Goal: Task Accomplishment & Management: Manage account settings

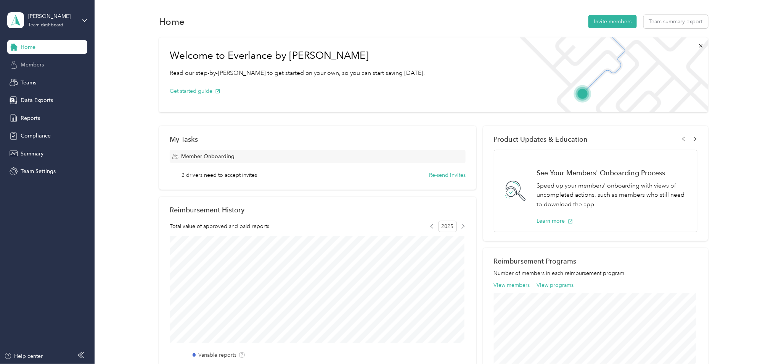
click at [35, 62] on span "Members" at bounding box center [32, 65] width 23 height 8
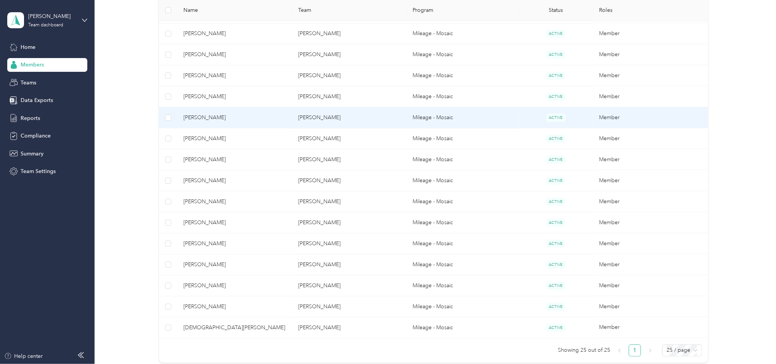
scroll to position [466, 0]
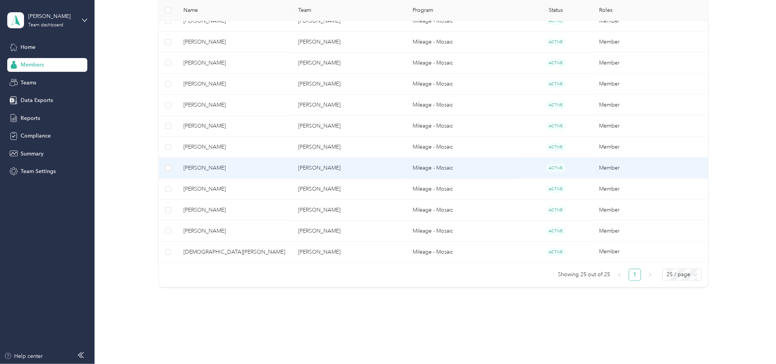
click at [378, 169] on td "[PERSON_NAME]" at bounding box center [349, 168] width 115 height 21
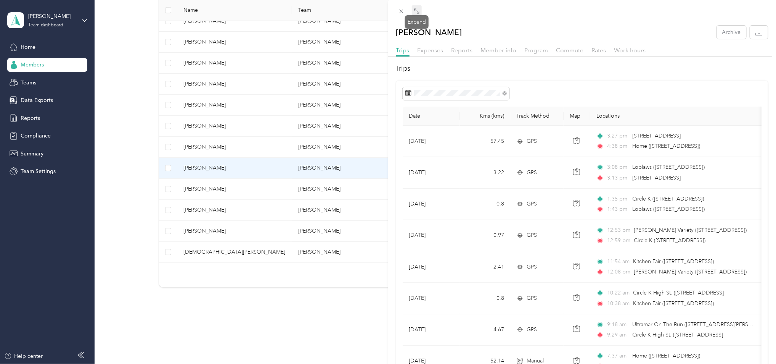
click at [414, 10] on icon at bounding box center [417, 11] width 6 height 6
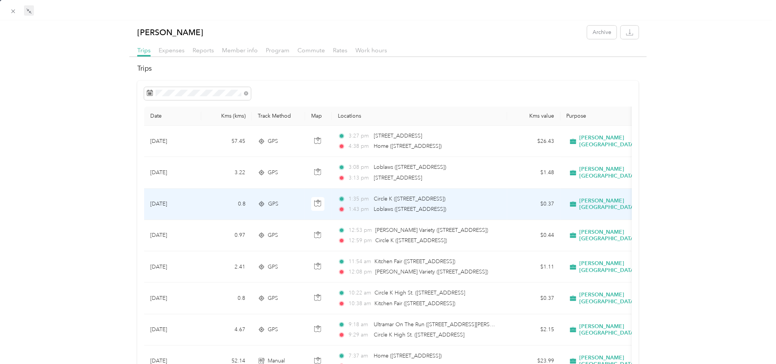
click at [447, 207] on span "Loblaws ([STREET_ADDRESS])" at bounding box center [410, 209] width 72 height 6
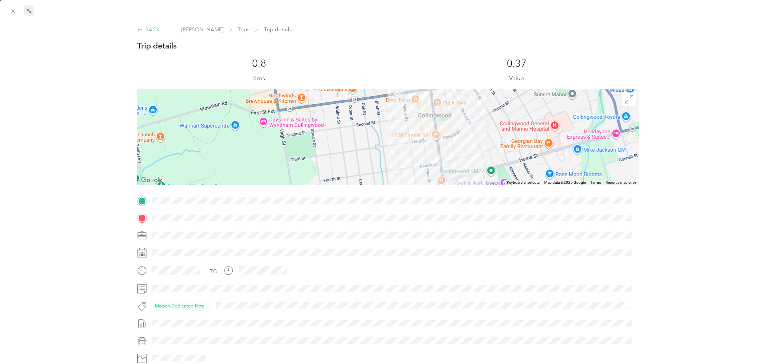
click at [151, 28] on div "BACK" at bounding box center [148, 30] width 23 height 8
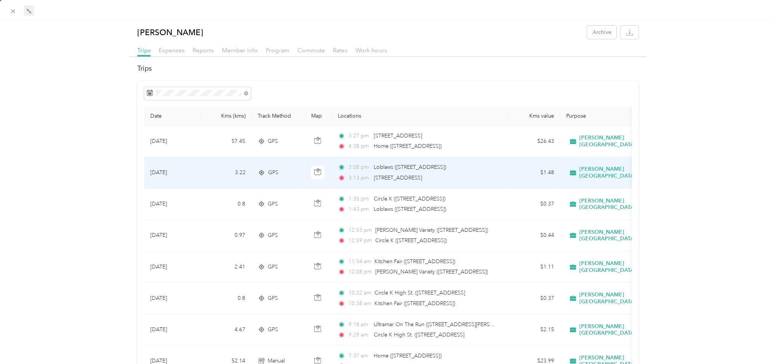
click at [426, 165] on span "Loblaws ([STREET_ADDRESS])" at bounding box center [410, 167] width 72 height 6
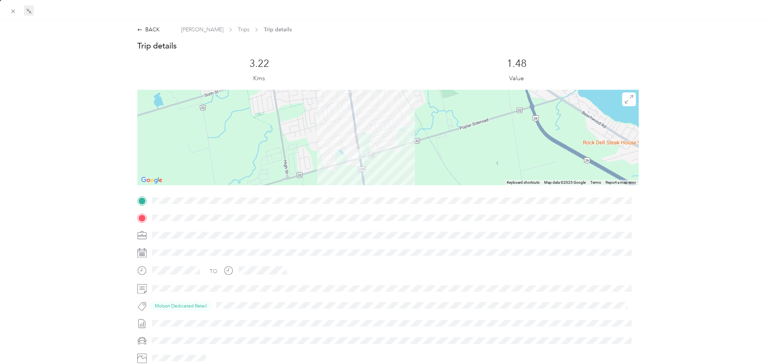
drag, startPoint x: 360, startPoint y: 121, endPoint x: 394, endPoint y: 140, distance: 40.0
click at [394, 140] on div at bounding box center [388, 137] width 502 height 95
click at [145, 27] on div "BACK" at bounding box center [148, 30] width 23 height 8
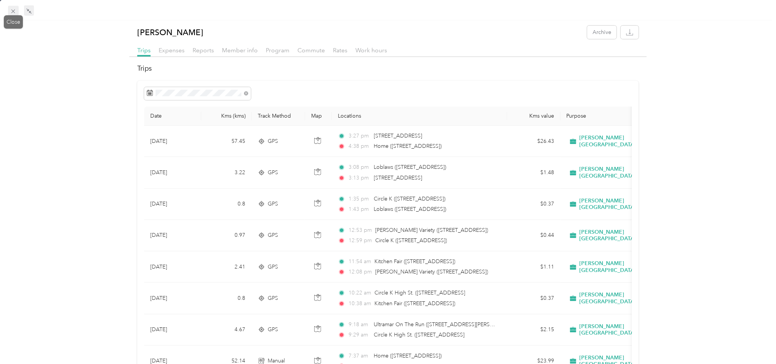
click at [11, 11] on icon at bounding box center [13, 11] width 6 height 6
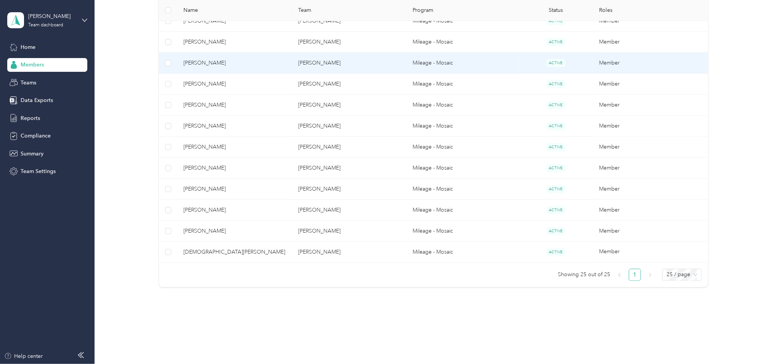
click at [201, 66] on span "[PERSON_NAME]" at bounding box center [234, 63] width 103 height 8
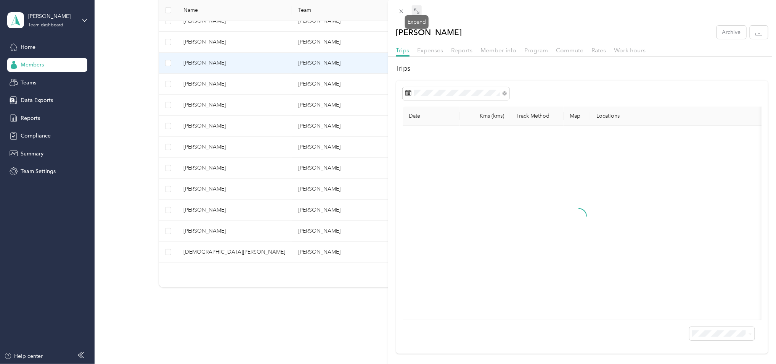
click at [417, 10] on icon at bounding box center [417, 11] width 6 height 6
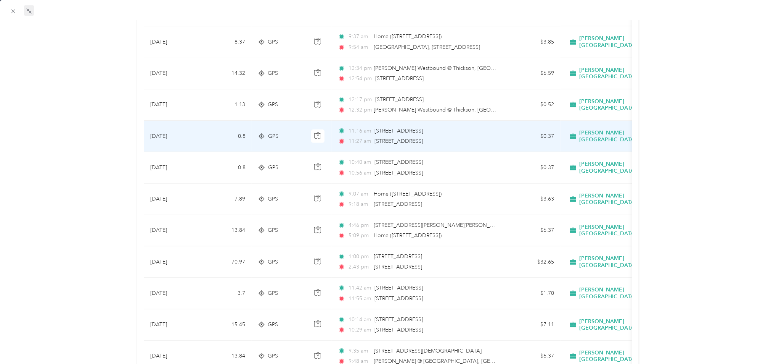
scroll to position [296, 0]
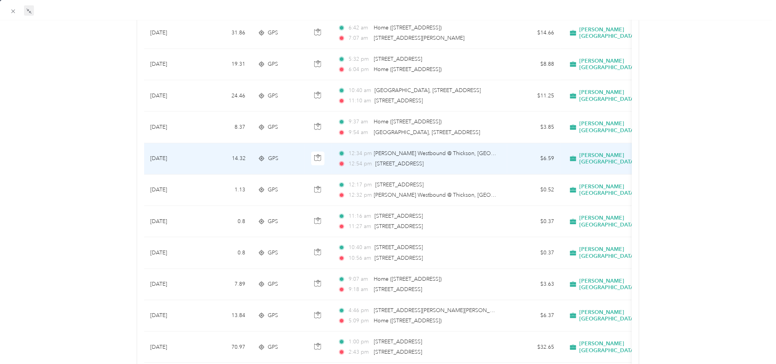
click at [409, 158] on div "12:34 pm [PERSON_NAME] Westbound @ Thickson, [GEOGRAPHIC_DATA], ON L1R 2H1, [GE…" at bounding box center [418, 158] width 160 height 19
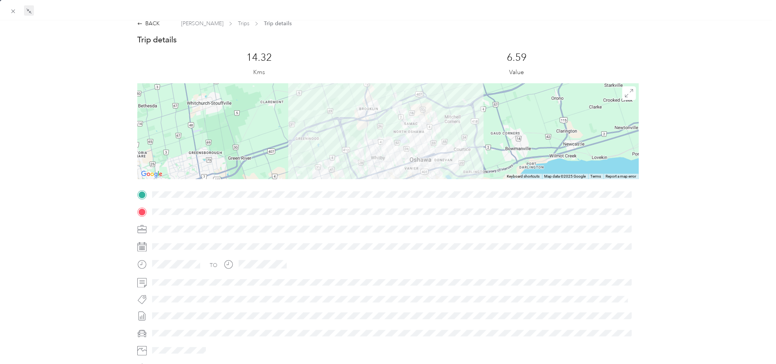
scroll to position [5, 0]
click at [625, 93] on icon at bounding box center [629, 94] width 8 height 8
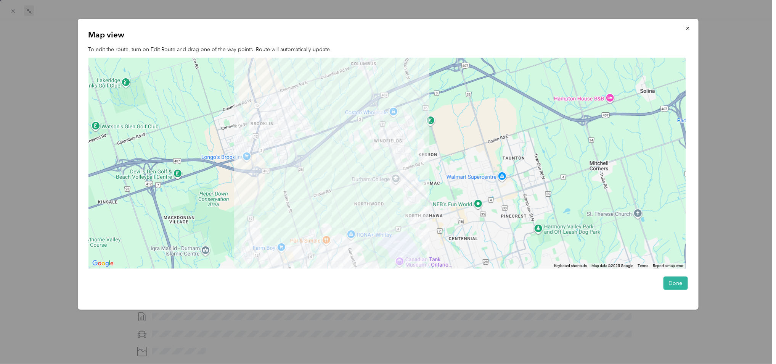
drag, startPoint x: 368, startPoint y: 155, endPoint x: 370, endPoint y: 196, distance: 40.5
click at [370, 196] on div at bounding box center [387, 163] width 598 height 211
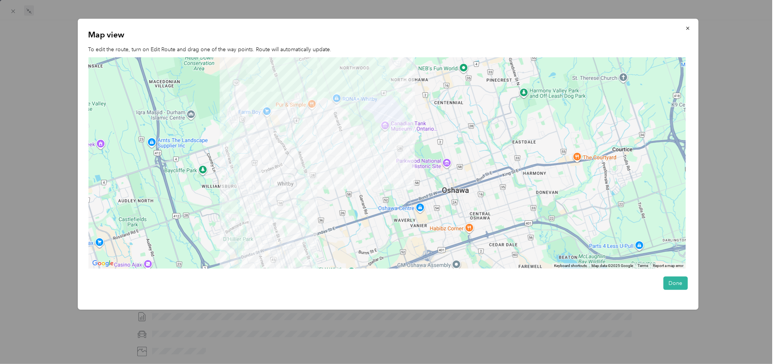
drag, startPoint x: 364, startPoint y: 224, endPoint x: 350, endPoint y: 78, distance: 146.1
click at [350, 78] on div at bounding box center [387, 163] width 598 height 211
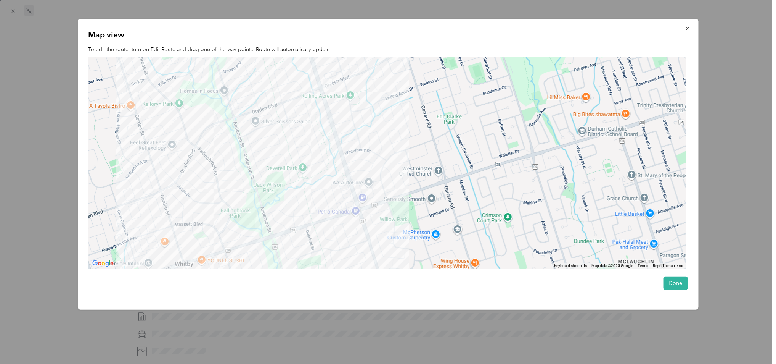
drag, startPoint x: 336, startPoint y: 157, endPoint x: 413, endPoint y: 186, distance: 82.3
click at [413, 186] on div at bounding box center [387, 163] width 598 height 211
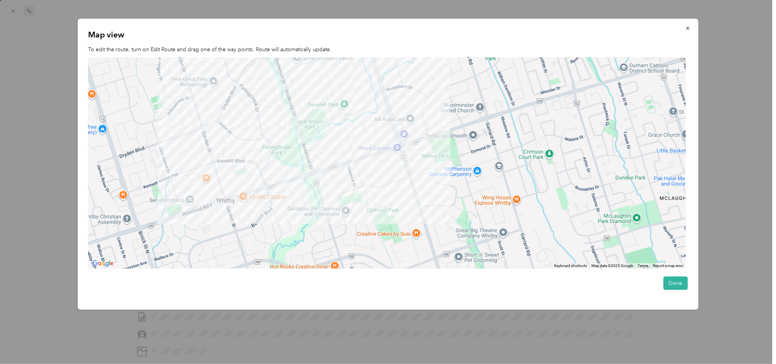
drag, startPoint x: 389, startPoint y: 195, endPoint x: 429, endPoint y: 136, distance: 70.9
click at [429, 136] on div at bounding box center [387, 163] width 598 height 211
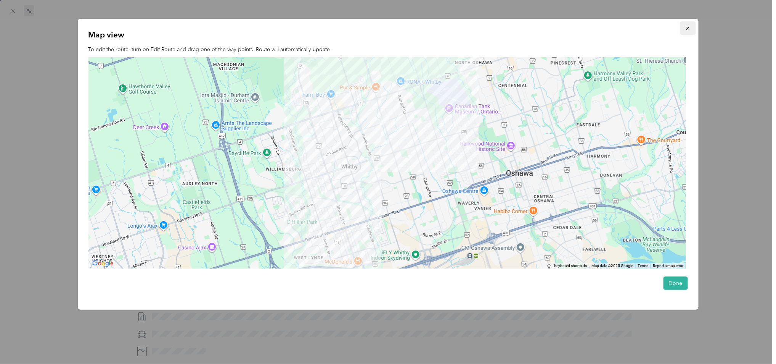
click at [684, 28] on button "button" at bounding box center [688, 27] width 16 height 13
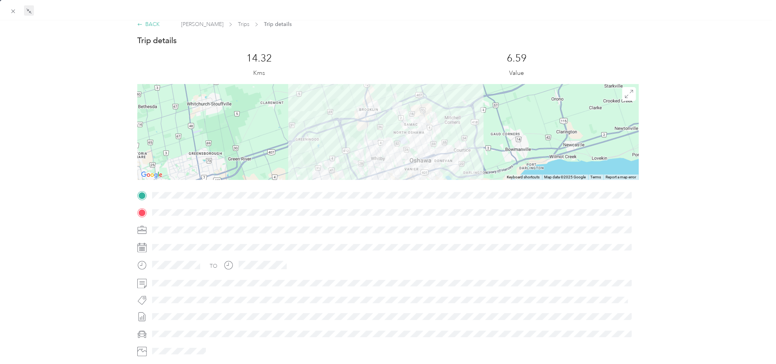
click at [149, 21] on div "BACK" at bounding box center [148, 24] width 23 height 8
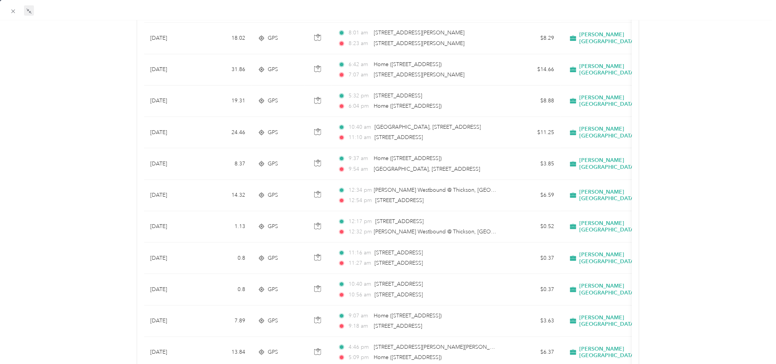
scroll to position [344, 0]
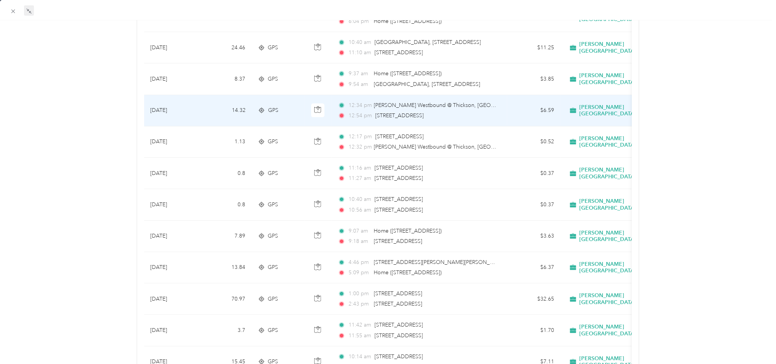
click at [424, 111] on span "[STREET_ADDRESS]" at bounding box center [399, 115] width 48 height 8
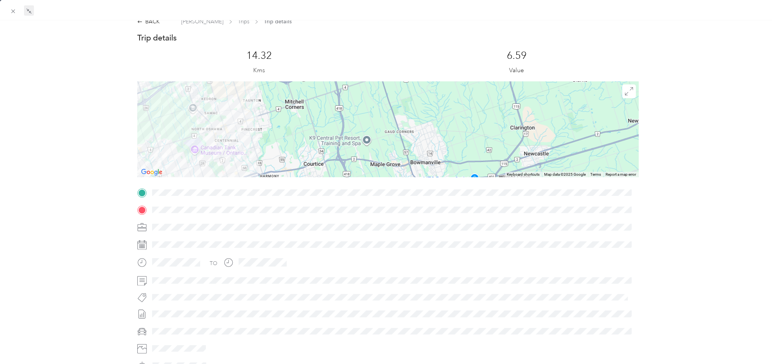
scroll to position [5, 0]
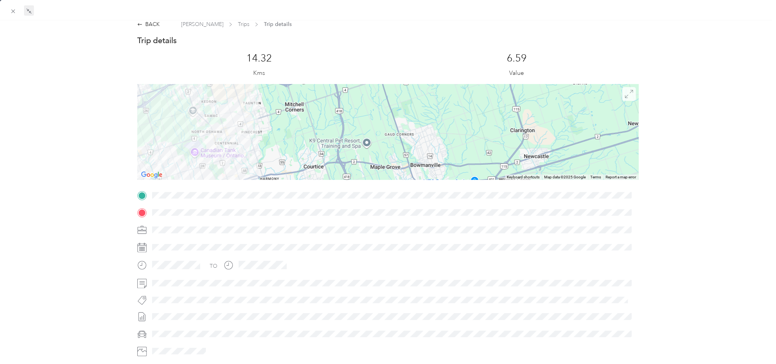
click at [625, 92] on icon at bounding box center [629, 94] width 8 height 8
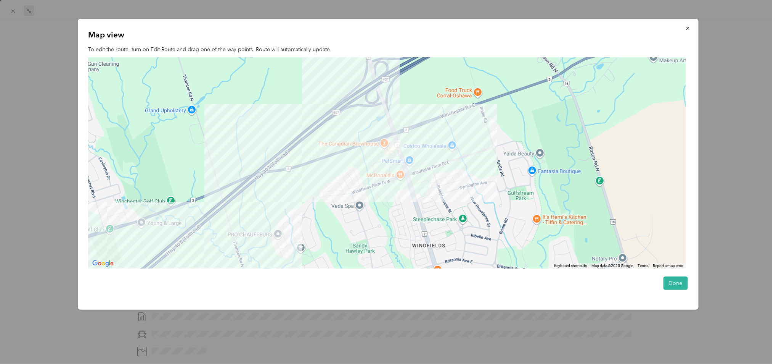
drag, startPoint x: 385, startPoint y: 85, endPoint x: 389, endPoint y: 210, distance: 124.8
click at [386, 270] on div "Map view To edit the route, turn on Edit Route and drag one of the way points. …" at bounding box center [388, 164] width 621 height 291
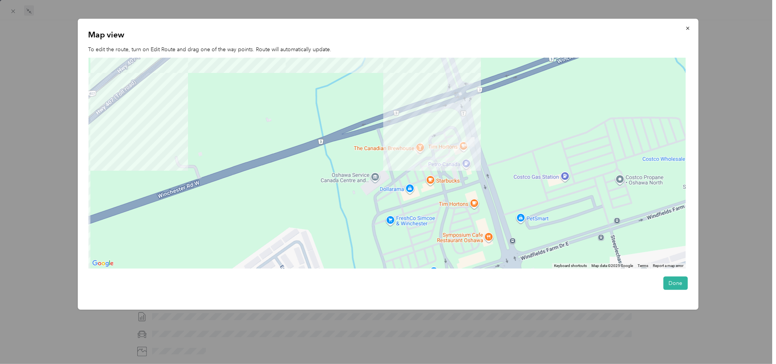
drag, startPoint x: 500, startPoint y: 136, endPoint x: 436, endPoint y: 204, distance: 93.4
click at [436, 204] on div at bounding box center [387, 163] width 598 height 211
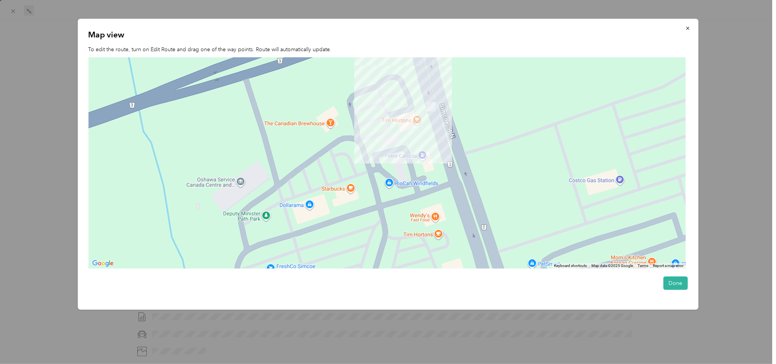
drag, startPoint x: 450, startPoint y: 198, endPoint x: 454, endPoint y: 183, distance: 14.6
click at [454, 183] on div at bounding box center [387, 163] width 598 height 211
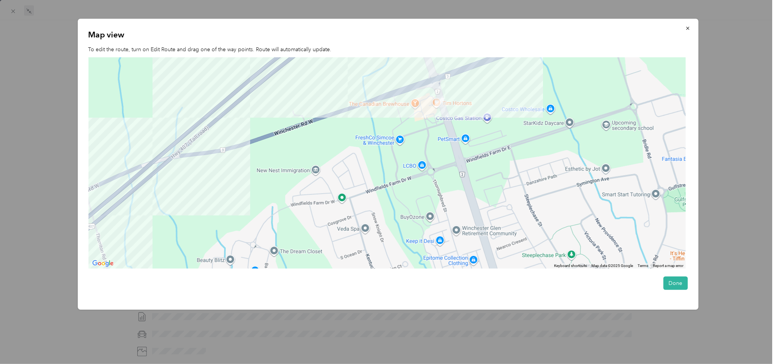
drag, startPoint x: 409, startPoint y: 198, endPoint x: 428, endPoint y: 134, distance: 65.9
click at [428, 134] on div at bounding box center [387, 163] width 598 height 211
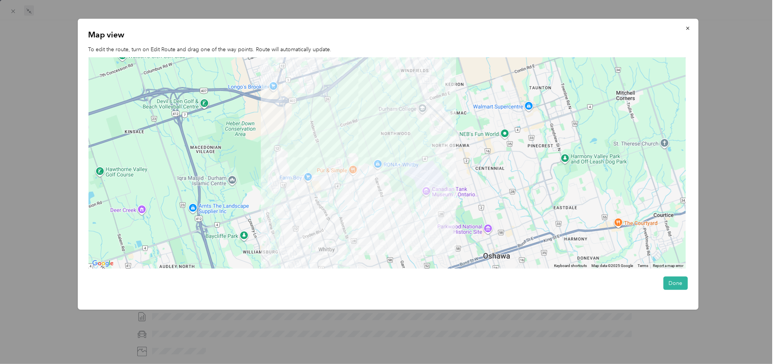
drag, startPoint x: 389, startPoint y: 205, endPoint x: 388, endPoint y: 104, distance: 101.1
click at [388, 104] on div at bounding box center [387, 163] width 598 height 211
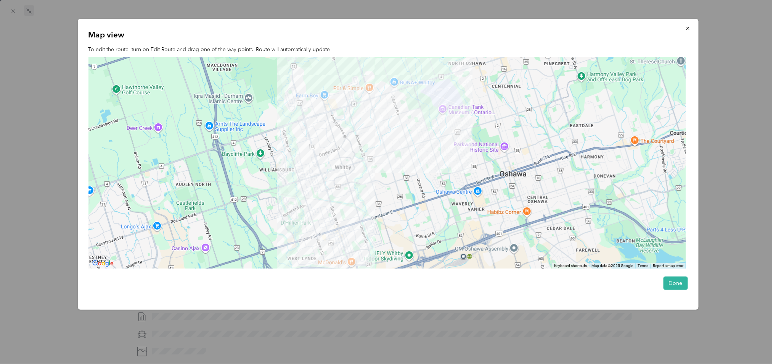
drag, startPoint x: 386, startPoint y: 227, endPoint x: 401, endPoint y: 154, distance: 75.0
click at [401, 154] on div at bounding box center [387, 163] width 598 height 211
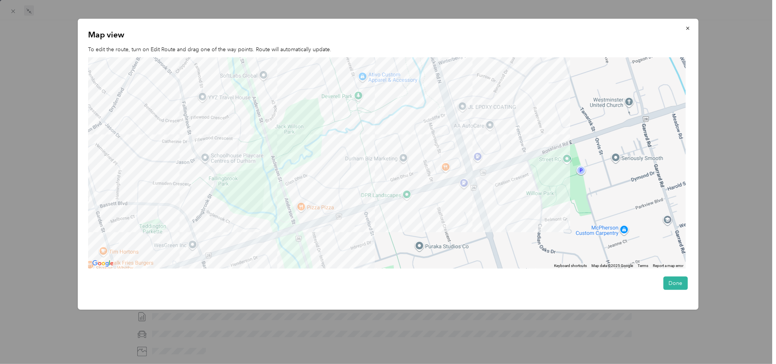
drag, startPoint x: 352, startPoint y: 143, endPoint x: 377, endPoint y: 177, distance: 41.5
click at [368, 242] on div at bounding box center [387, 163] width 598 height 211
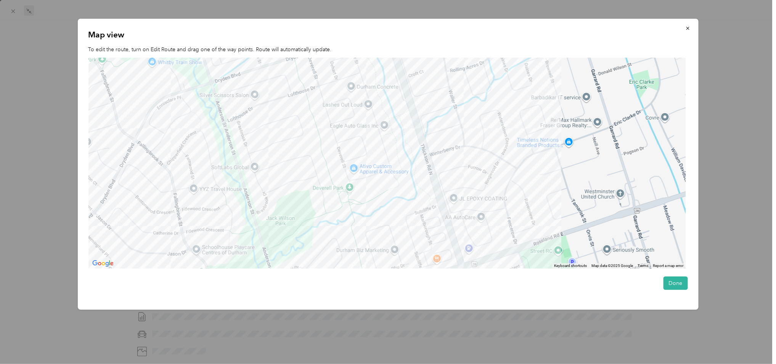
drag, startPoint x: 386, startPoint y: 130, endPoint x: 376, endPoint y: 224, distance: 94.7
click at [376, 224] on div at bounding box center [387, 163] width 598 height 211
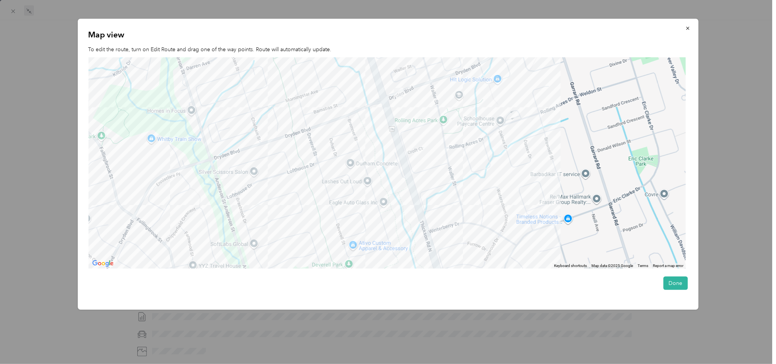
drag, startPoint x: 361, startPoint y: 139, endPoint x: 360, endPoint y: 220, distance: 80.5
click at [360, 220] on div at bounding box center [387, 163] width 598 height 211
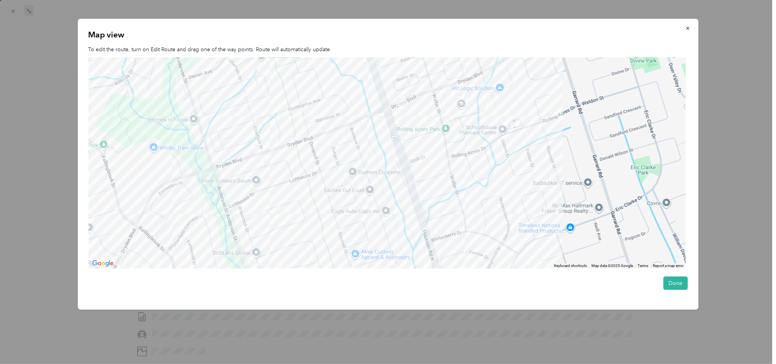
drag, startPoint x: 411, startPoint y: 121, endPoint x: 414, endPoint y: 144, distance: 23.1
click at [414, 144] on div at bounding box center [387, 163] width 598 height 211
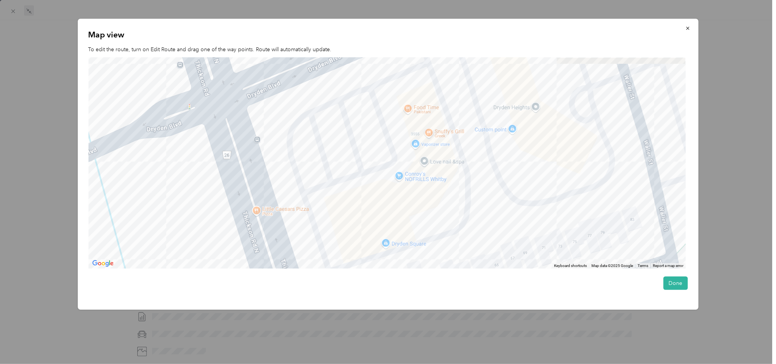
drag, startPoint x: 518, startPoint y: 127, endPoint x: 519, endPoint y: 189, distance: 61.4
click at [519, 189] on div at bounding box center [387, 163] width 598 height 211
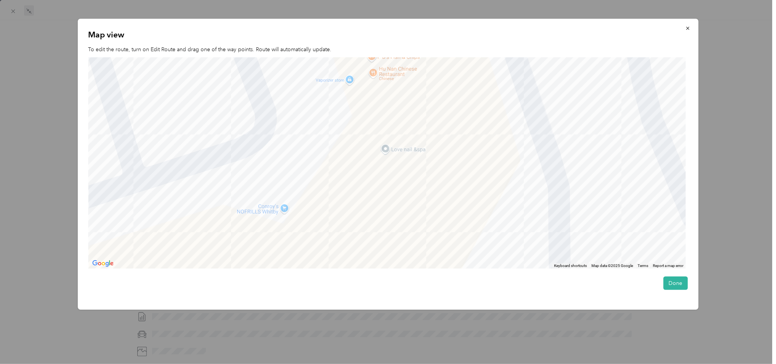
drag, startPoint x: 416, startPoint y: 137, endPoint x: 493, endPoint y: 136, distance: 76.7
click at [493, 136] on div at bounding box center [387, 163] width 598 height 211
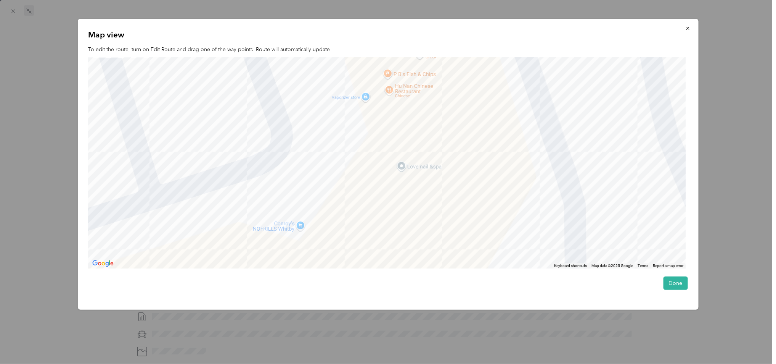
drag, startPoint x: 420, startPoint y: 235, endPoint x: 430, endPoint y: 218, distance: 20.0
click at [436, 246] on div at bounding box center [387, 163] width 598 height 211
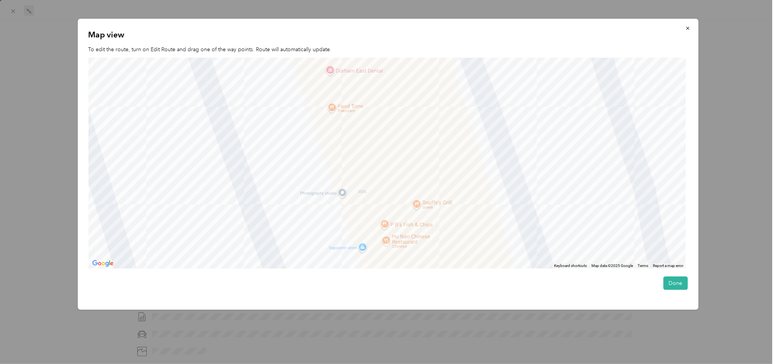
drag, startPoint x: 348, startPoint y: 140, endPoint x: 344, endPoint y: 245, distance: 105.0
click at [347, 284] on div "Map view To edit the route, turn on Edit Route and drag one of the way points. …" at bounding box center [388, 164] width 621 height 291
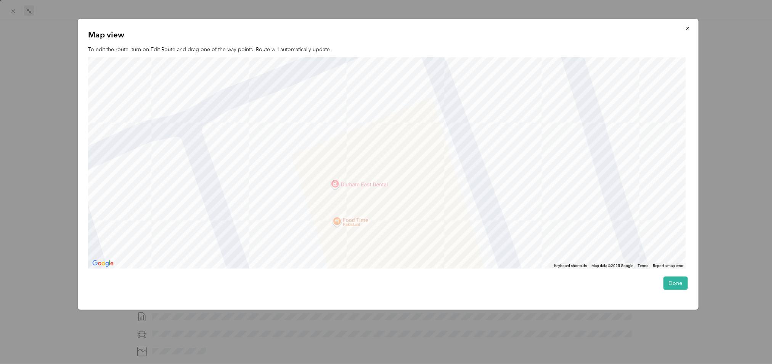
drag, startPoint x: 294, startPoint y: 132, endPoint x: 300, endPoint y: 247, distance: 115.4
click at [300, 247] on div at bounding box center [387, 163] width 598 height 211
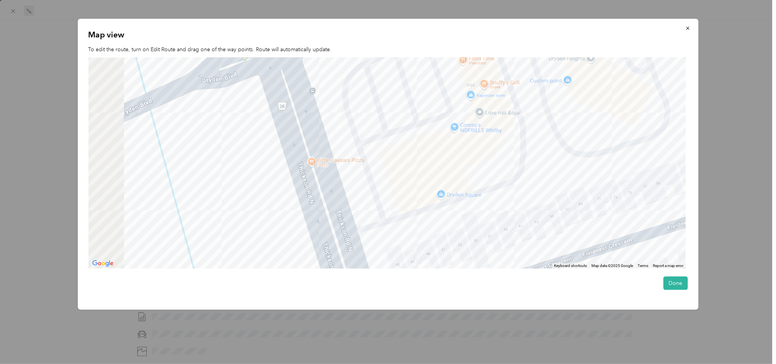
drag, startPoint x: 191, startPoint y: 227, endPoint x: 409, endPoint y: 98, distance: 253.3
click at [409, 98] on div at bounding box center [387, 163] width 598 height 211
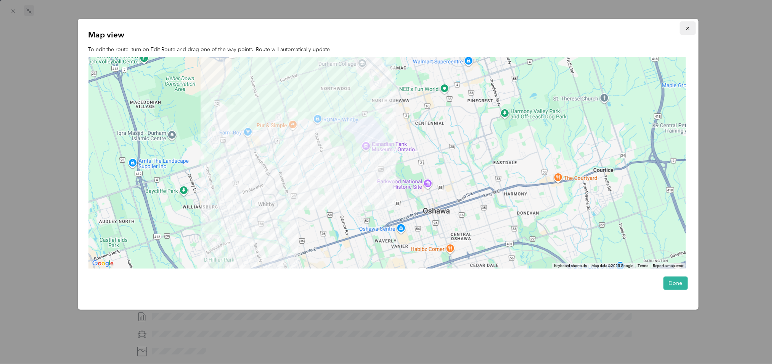
click at [689, 29] on icon "button" at bounding box center [687, 28] width 3 height 3
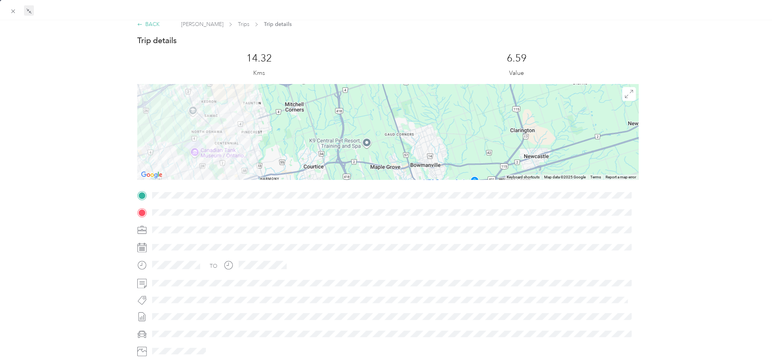
click at [151, 21] on div "BACK" at bounding box center [148, 24] width 23 height 8
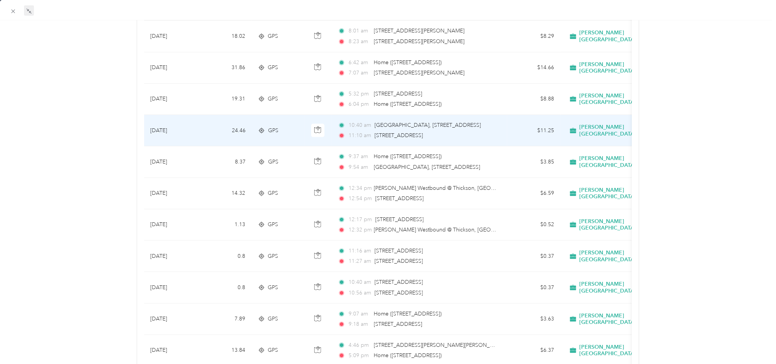
scroll to position [302, 0]
